Goal: Transaction & Acquisition: Purchase product/service

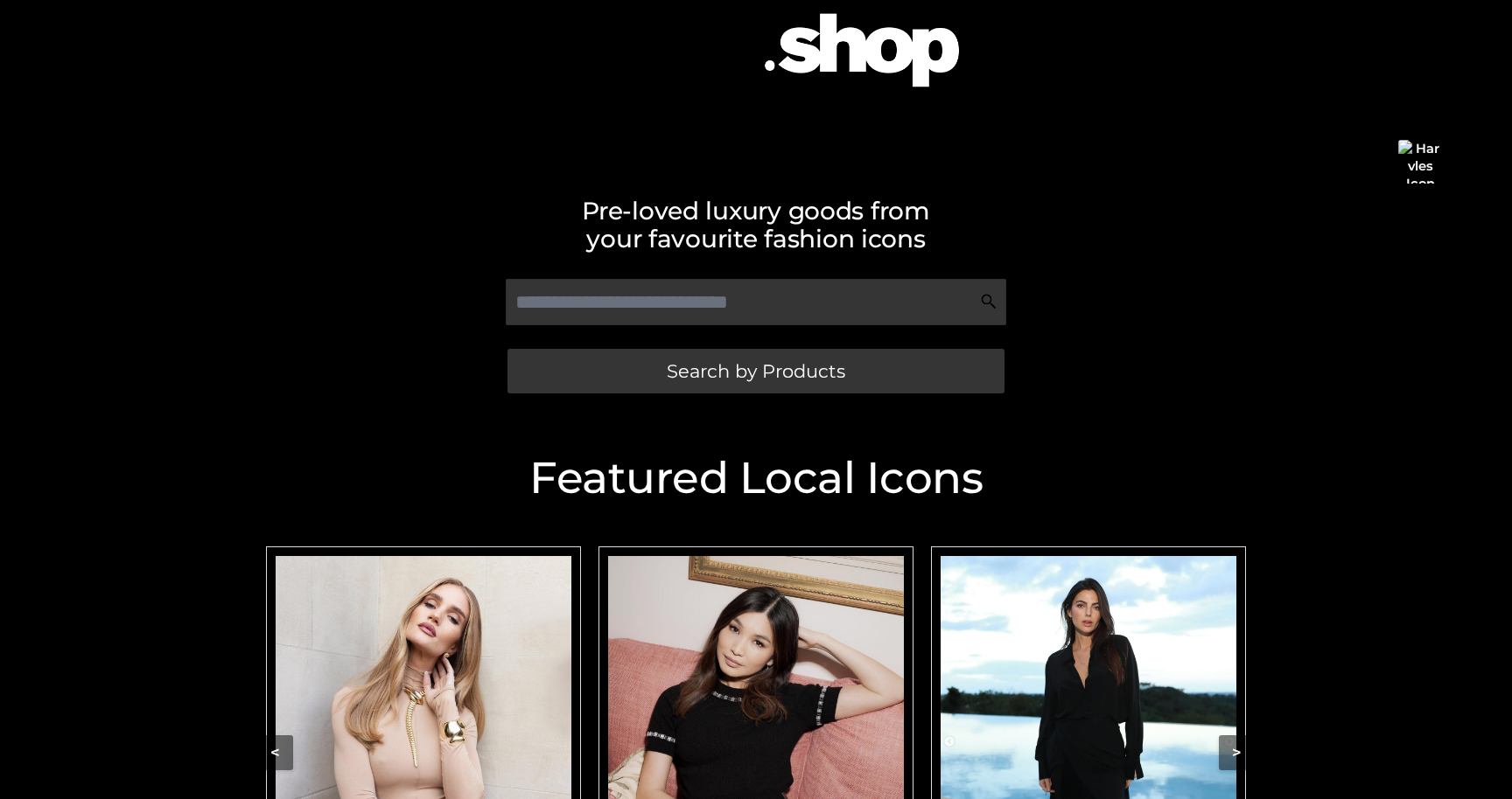
scroll to position [517, 0]
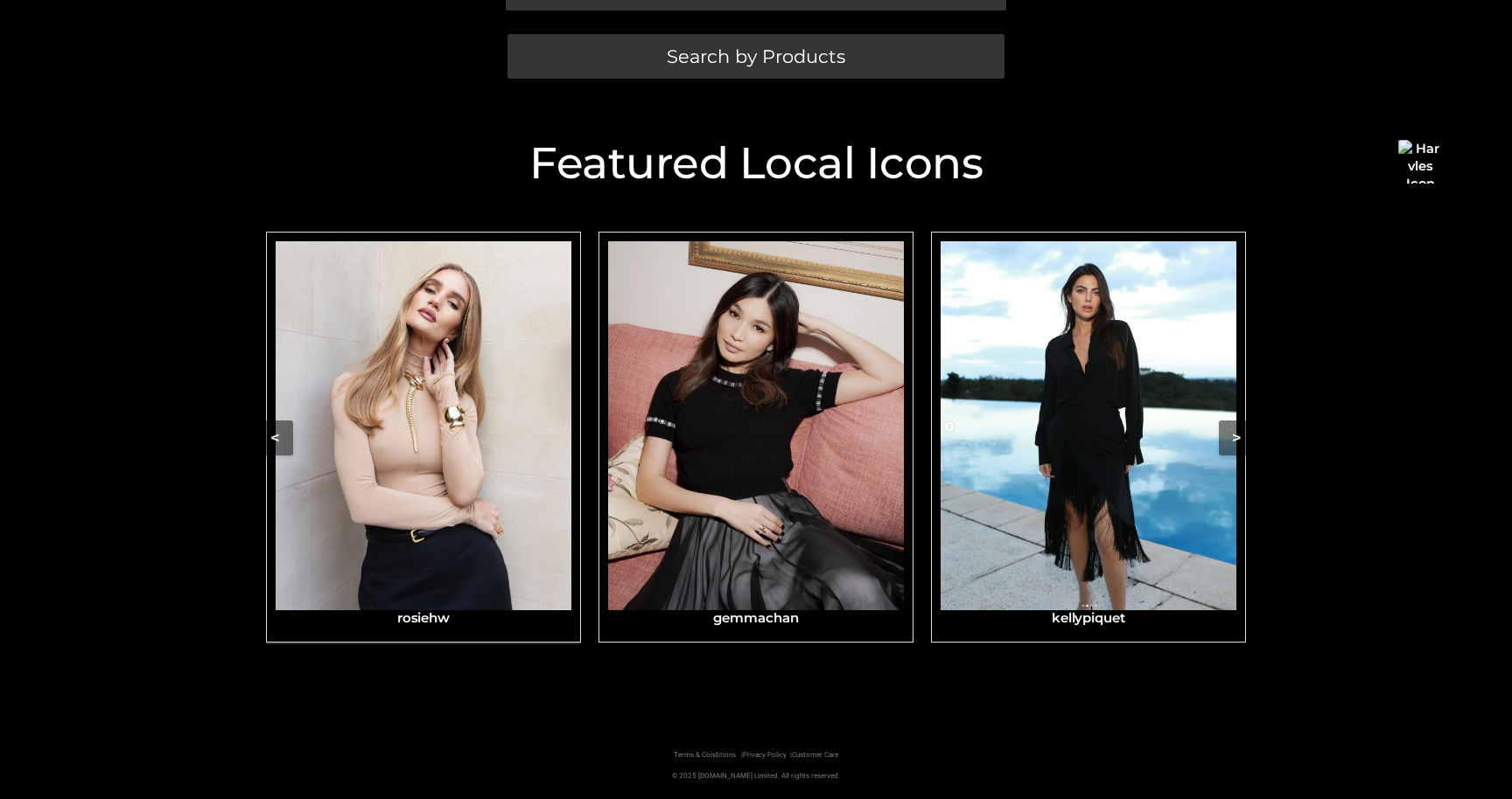
click at [373, 462] on img "Carousel Navigation" at bounding box center [423, 425] width 295 height 369
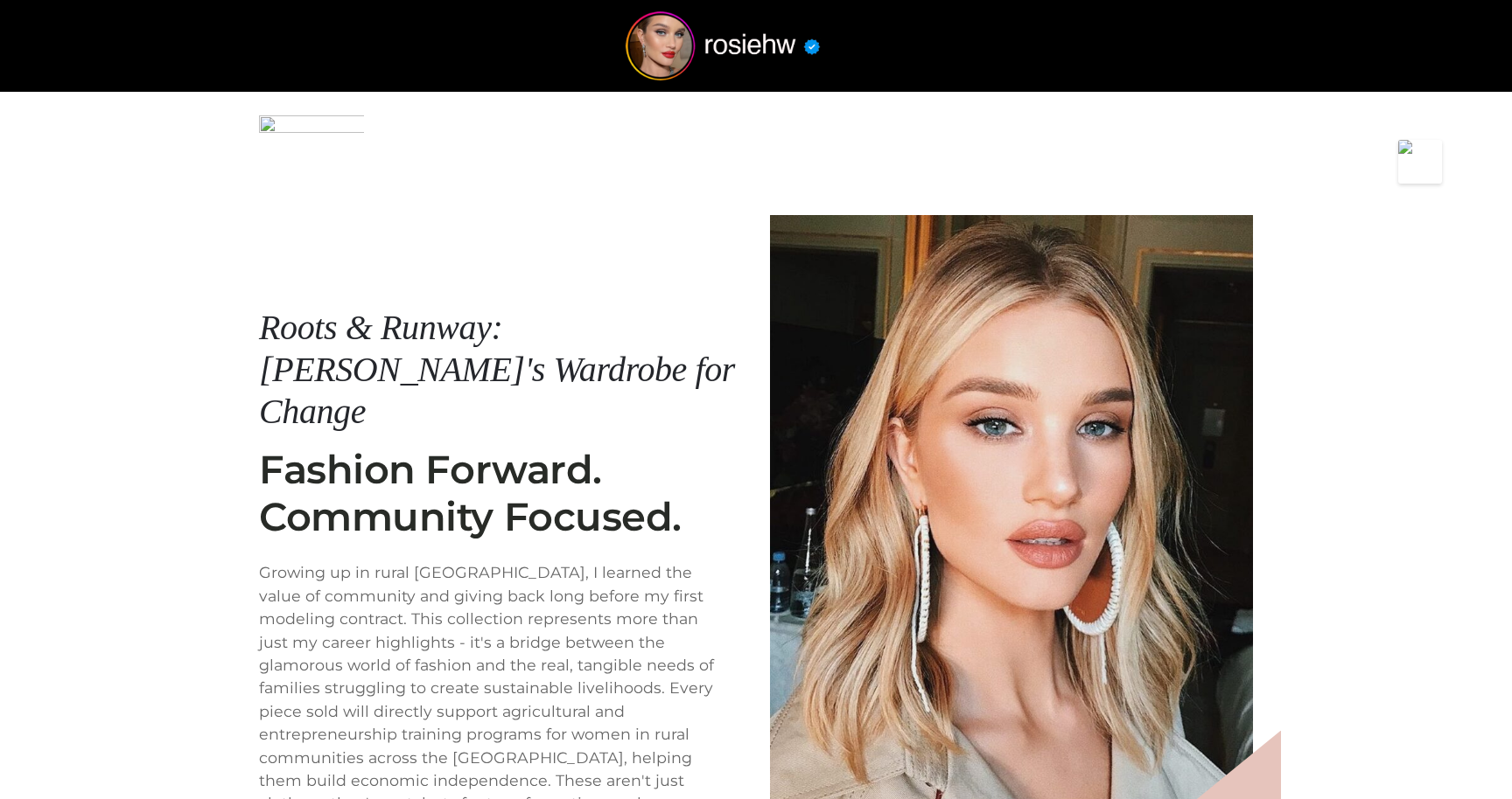
scroll to position [209, 0]
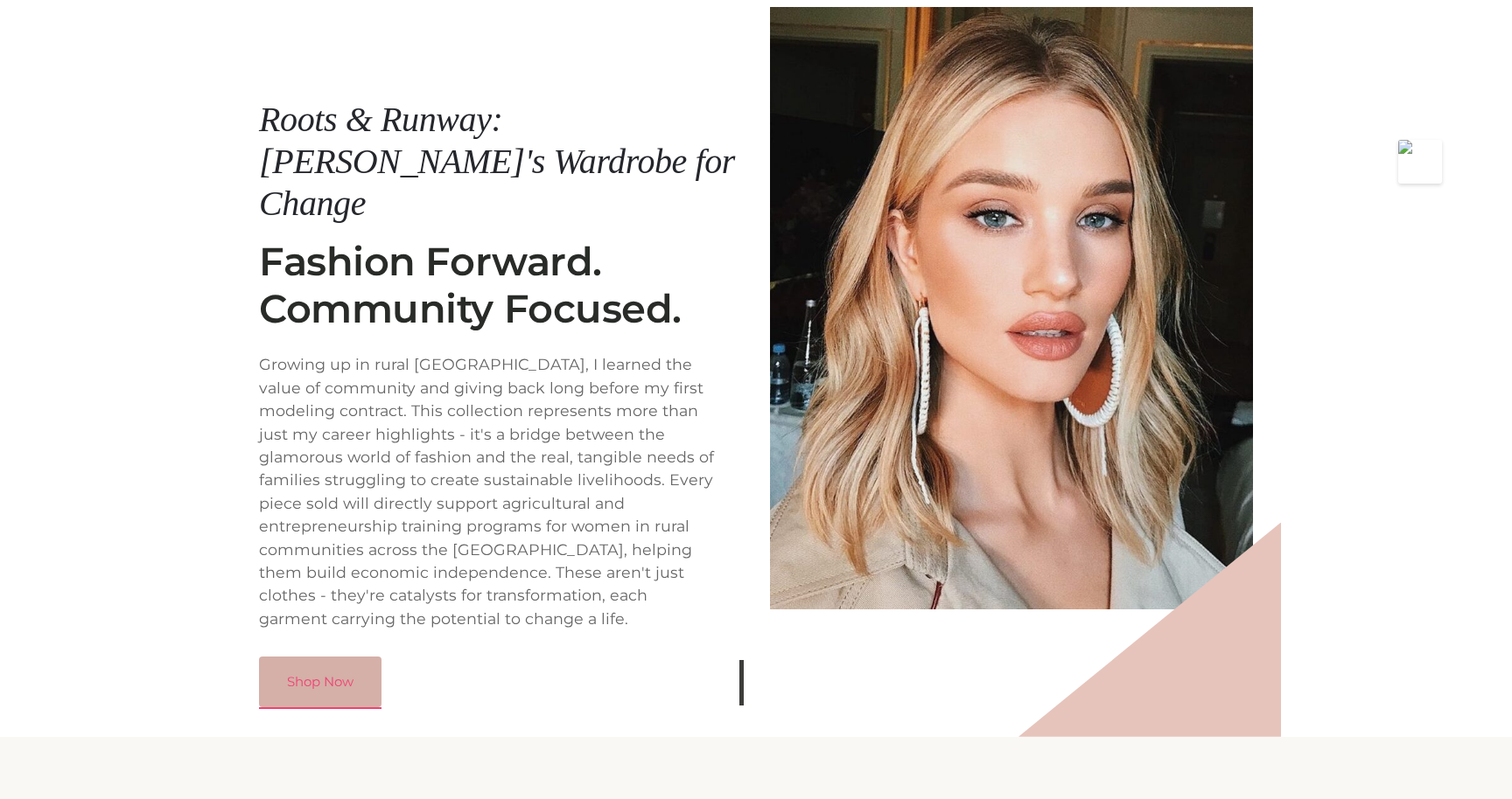
click at [356, 657] on link "Shop Now" at bounding box center [320, 683] width 122 height 51
